Goal: Participate in discussion: Engage in conversation with other users on a specific topic

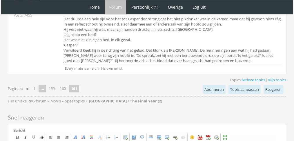
scroll to position [2647, 0]
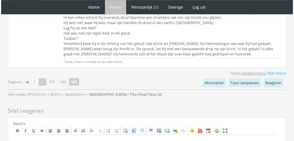
click at [247, 71] on link "Actieve topics" at bounding box center [254, 73] width 24 height 5
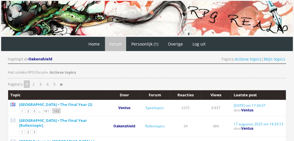
click at [55, 110] on link "162" at bounding box center [56, 111] width 9 height 6
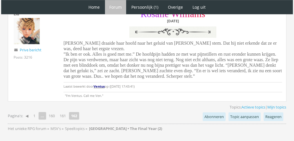
scroll to position [335, 0]
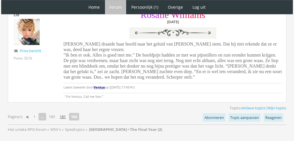
click at [62, 115] on link "161" at bounding box center [62, 117] width 11 height 8
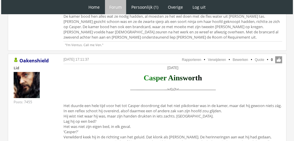
scroll to position [2173, 0]
